Goal: Register for event/course

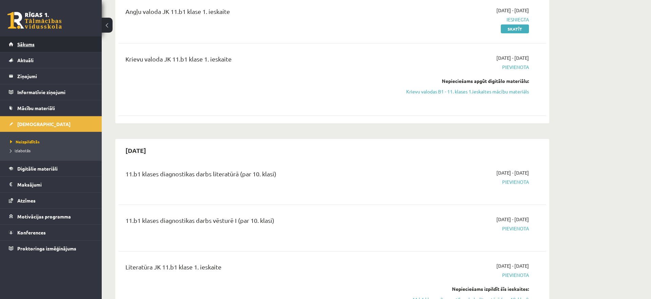
scroll to position [90, 0]
click at [48, 232] on link "Konferences" at bounding box center [51, 232] width 84 height 16
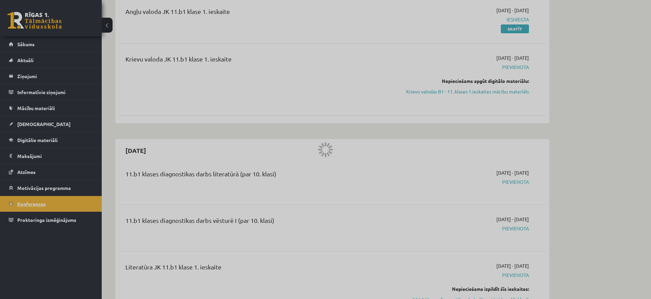
scroll to position [25, 0]
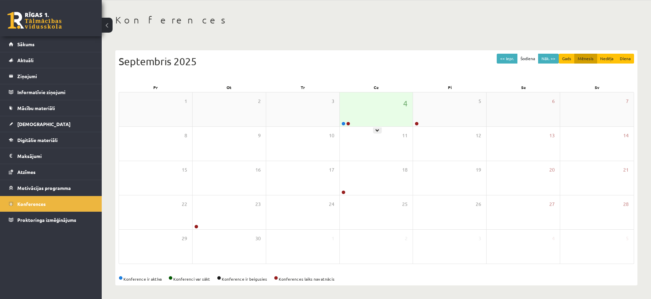
click at [382, 105] on div "4" at bounding box center [376, 109] width 73 height 34
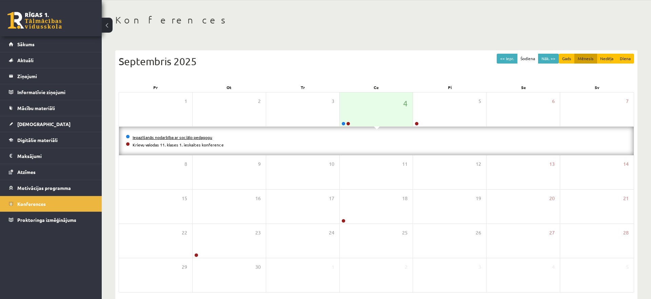
click at [150, 135] on link "Iepazīšanās nodarbība ar sociālo pedagogu" at bounding box center [173, 136] width 80 height 5
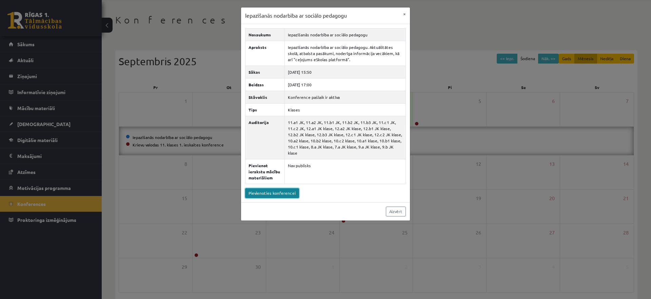
click at [268, 188] on link "Pievienoties konferencei" at bounding box center [272, 193] width 54 height 10
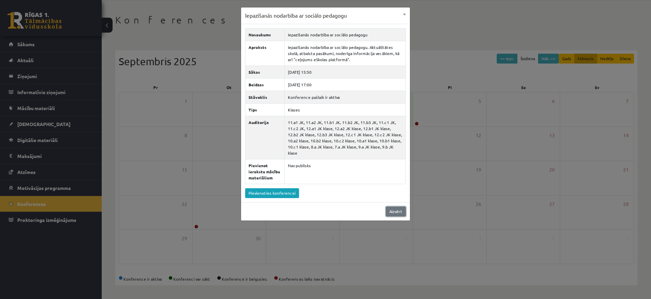
click at [390, 206] on link "Aizvērt" at bounding box center [396, 211] width 20 height 10
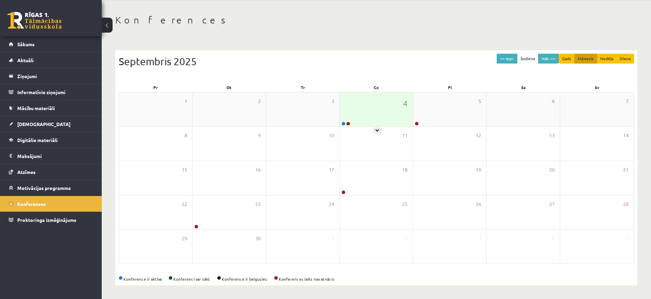
click at [366, 123] on div "4" at bounding box center [376, 109] width 73 height 34
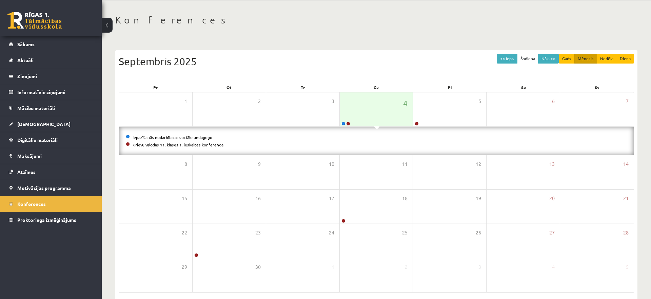
click at [207, 145] on link "Krievu valodas 11. klases 1. ieskaites konference" at bounding box center [178, 144] width 91 height 5
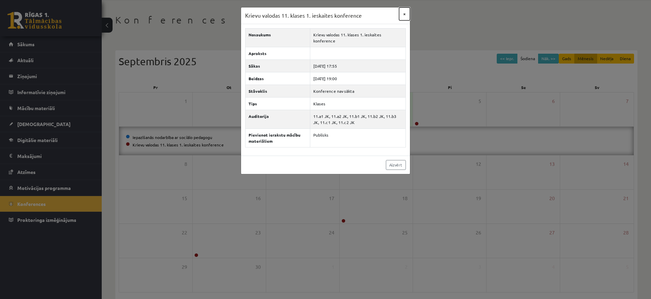
click at [403, 16] on button "×" at bounding box center [404, 13] width 11 height 13
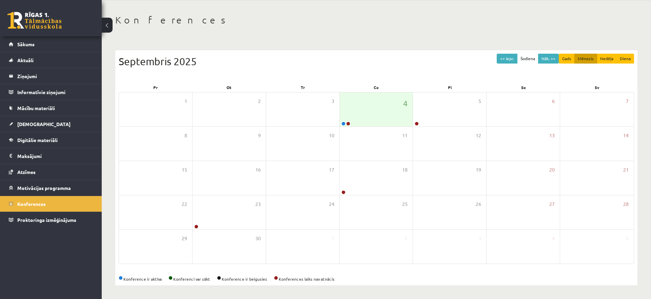
click at [35, 24] on link at bounding box center [34, 20] width 54 height 17
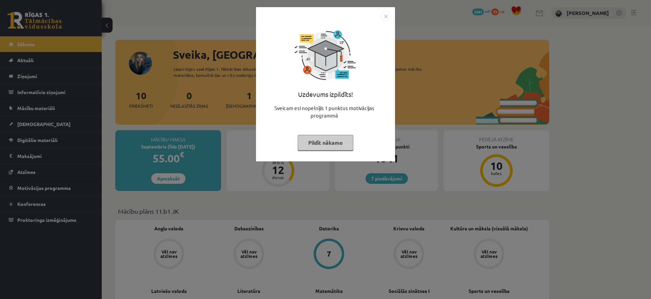
click at [331, 138] on button "Pildīt nākamo" at bounding box center [326, 143] width 56 height 16
